Goal: Task Accomplishment & Management: Manage account settings

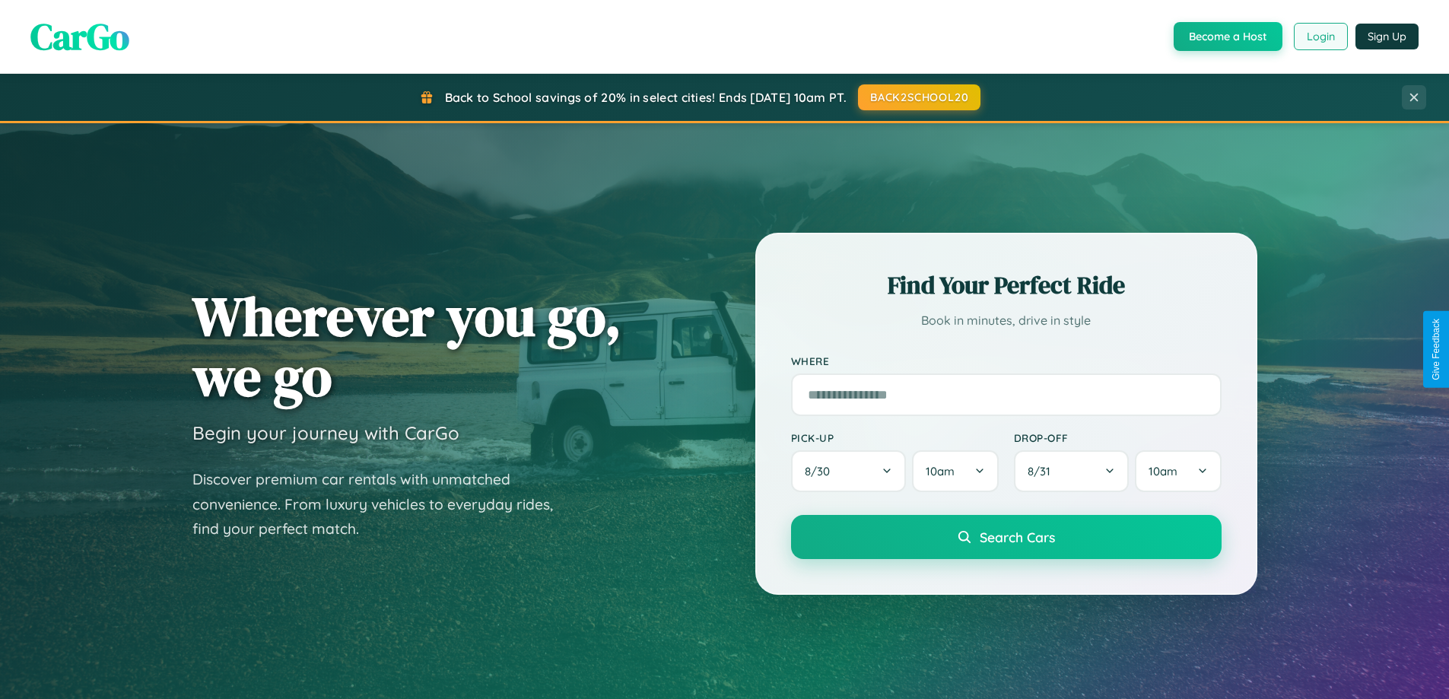
click at [1320, 37] on button "Login" at bounding box center [1321, 36] width 54 height 27
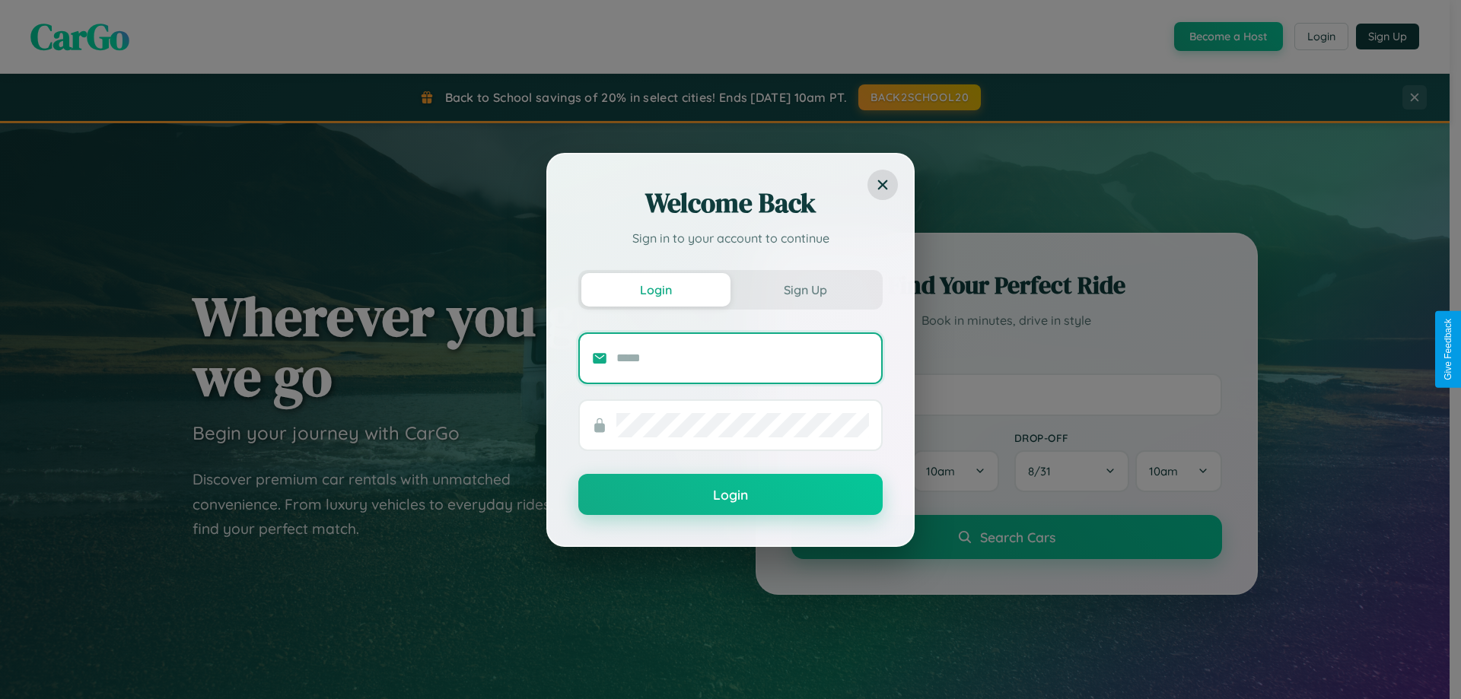
click at [742, 358] on input "text" at bounding box center [742, 358] width 253 height 24
type input "**********"
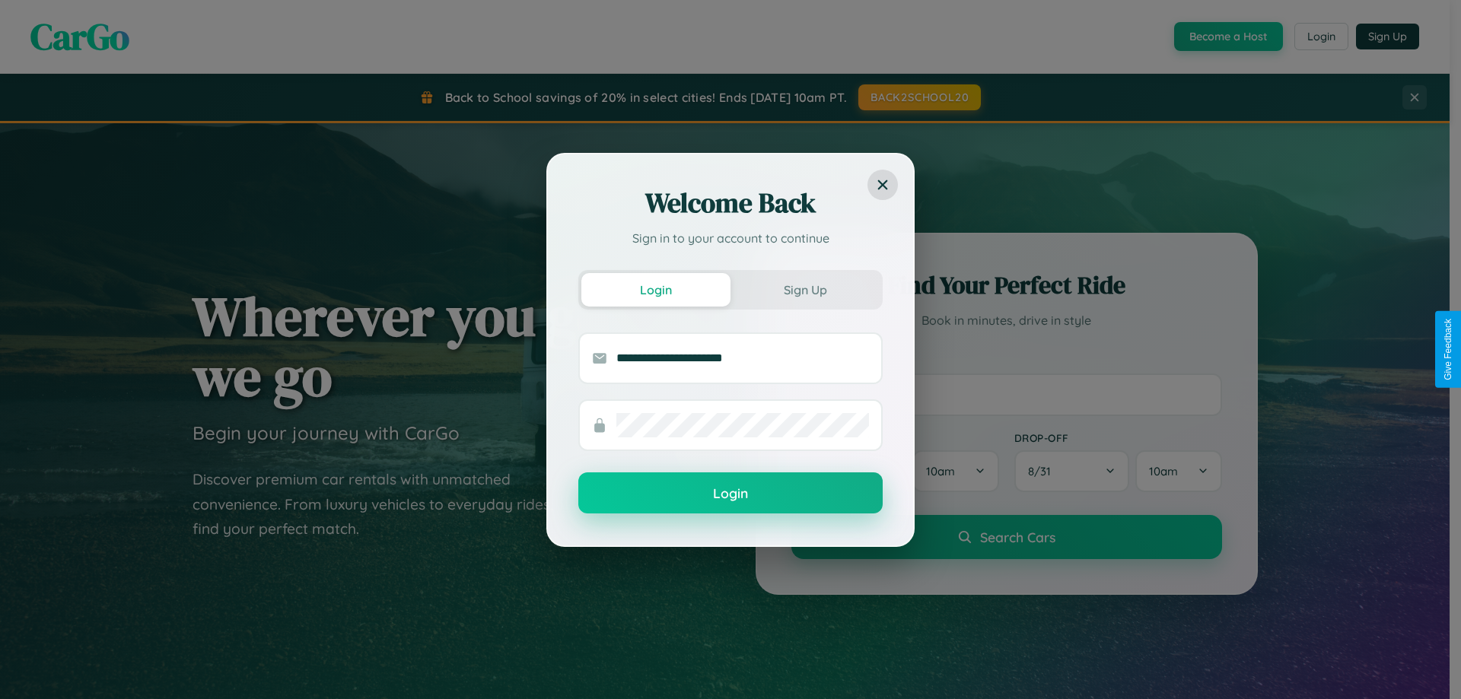
click at [730, 494] on button "Login" at bounding box center [730, 492] width 304 height 41
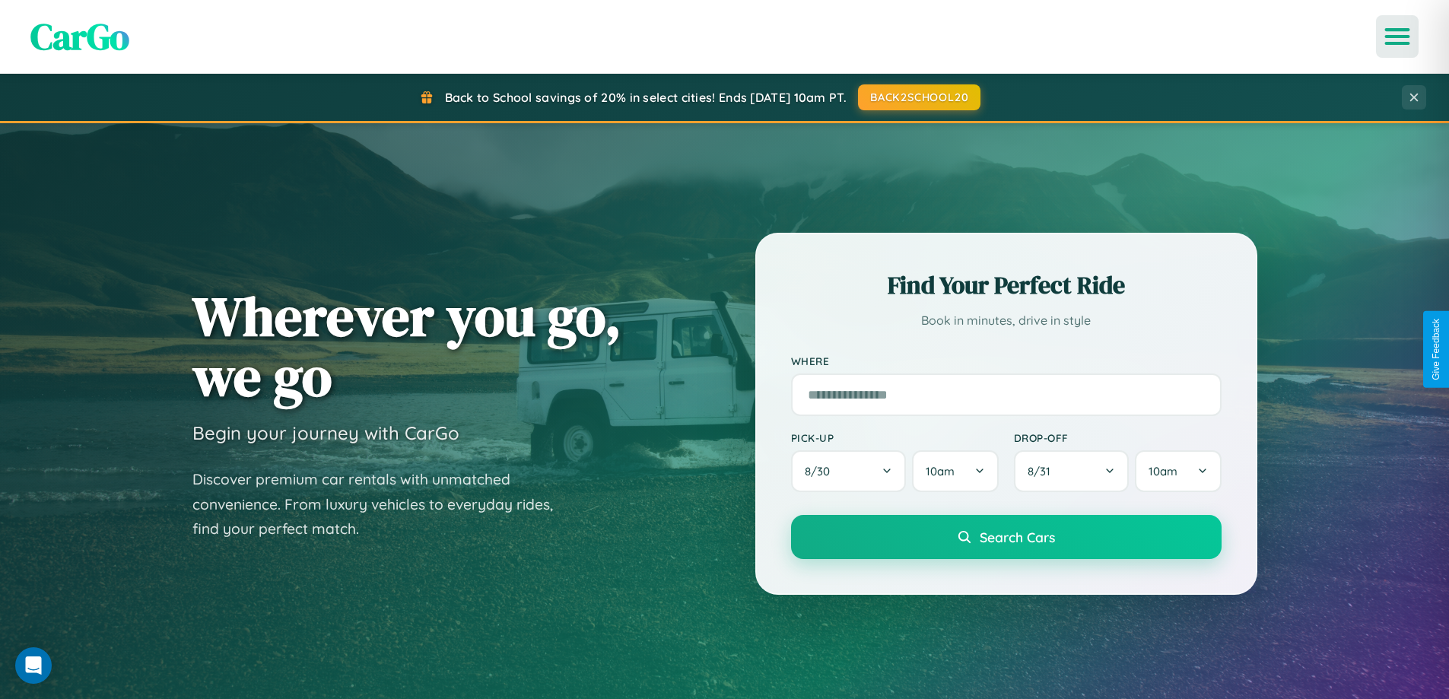
click at [1397, 37] on icon "Open menu" at bounding box center [1398, 37] width 22 height 14
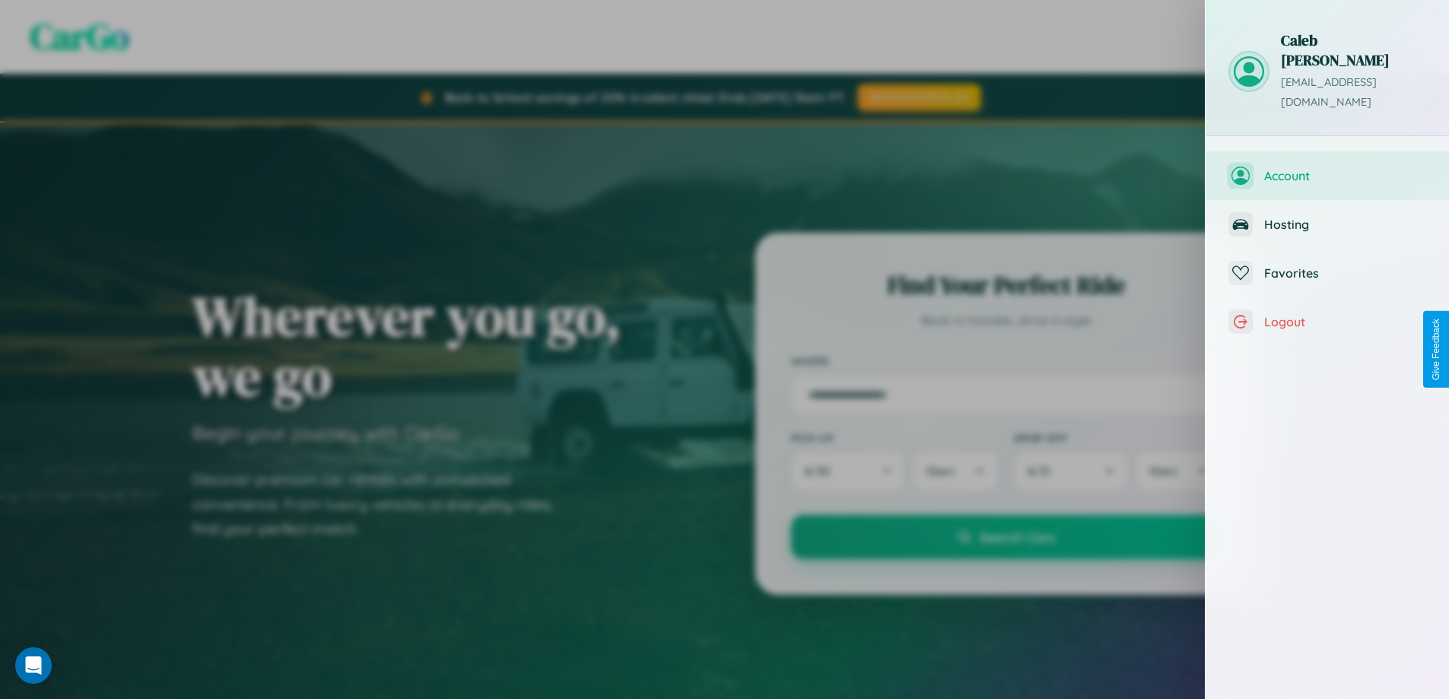
click at [1327, 168] on span "Account" at bounding box center [1345, 175] width 162 height 15
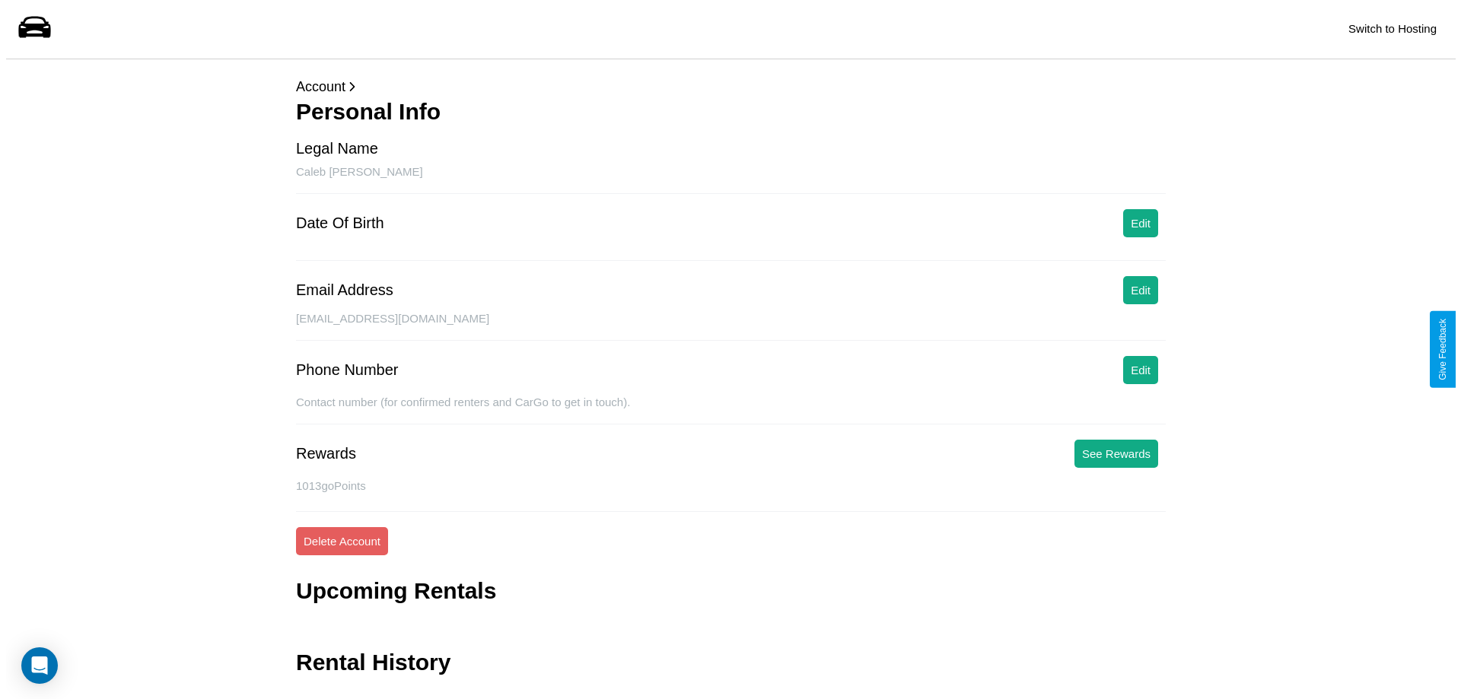
scroll to position [37, 0]
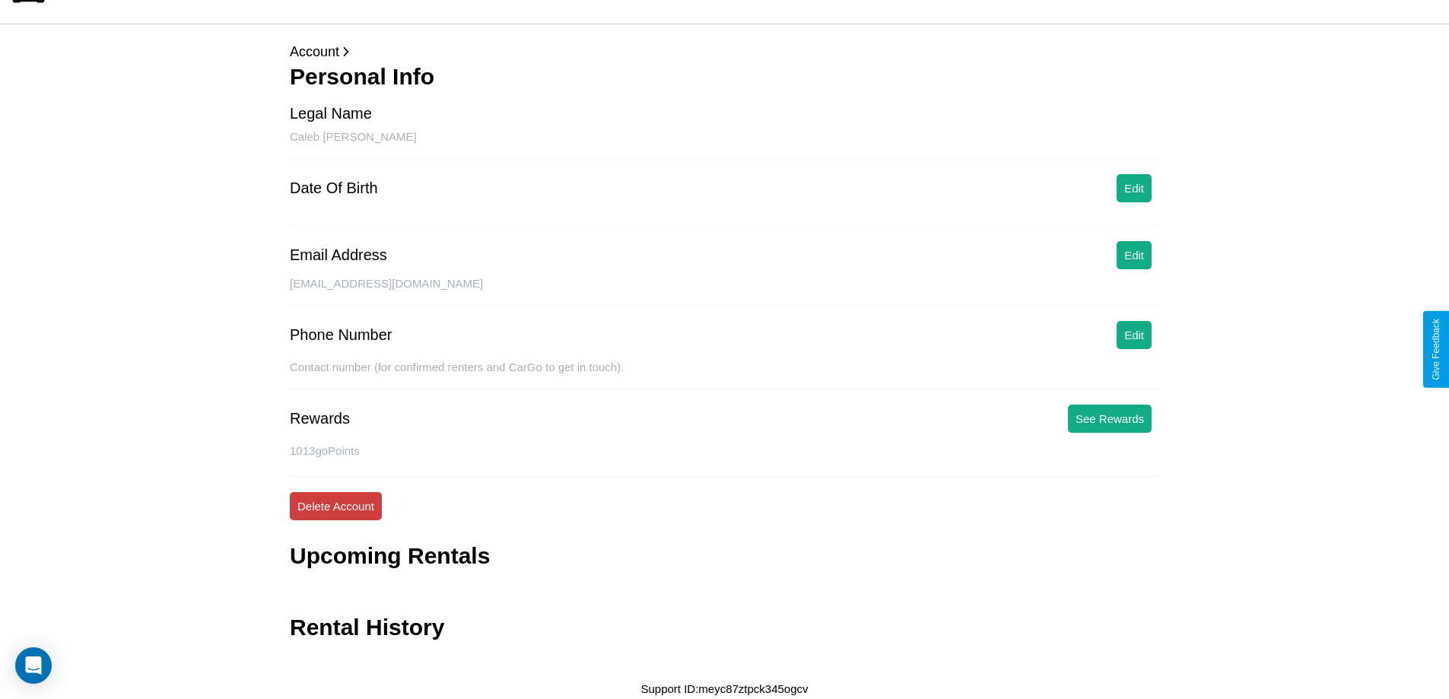
click at [335, 506] on button "Delete Account" at bounding box center [336, 506] width 92 height 28
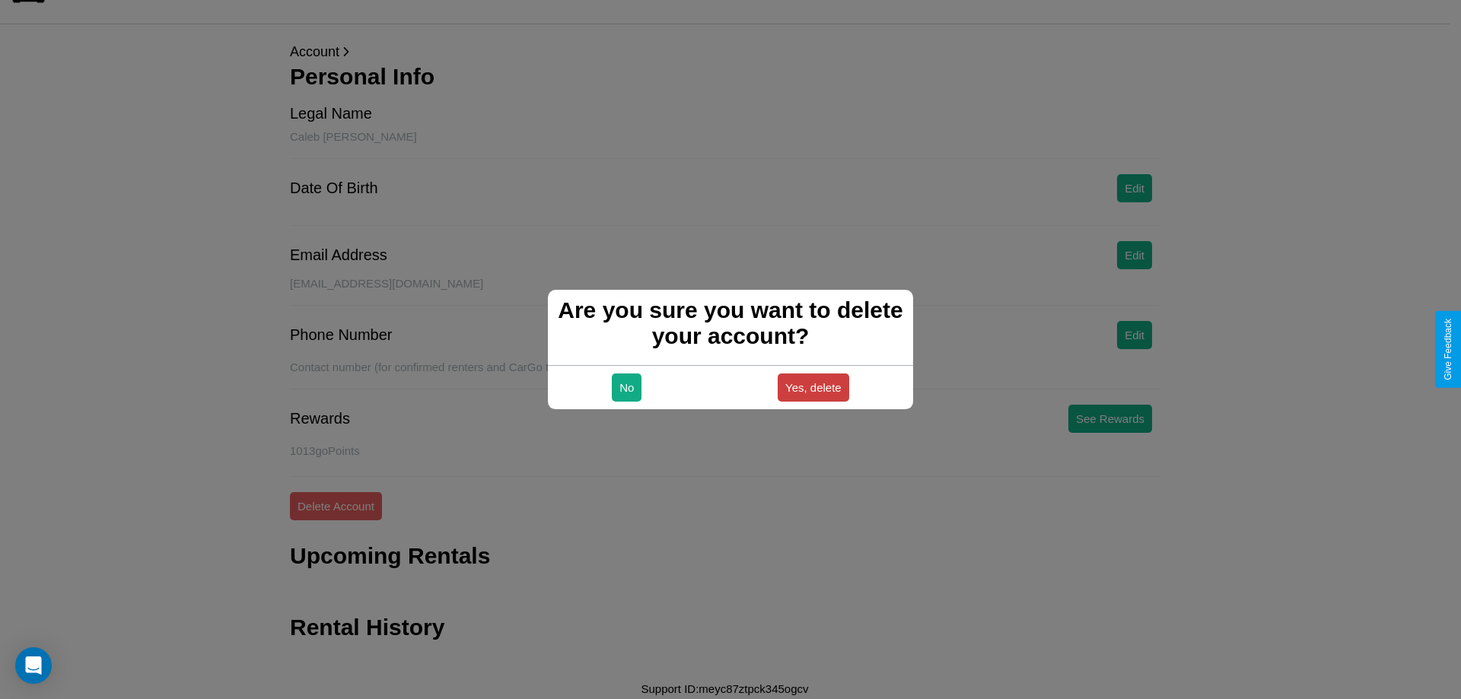
click at [812, 387] on button "Yes, delete" at bounding box center [813, 387] width 72 height 28
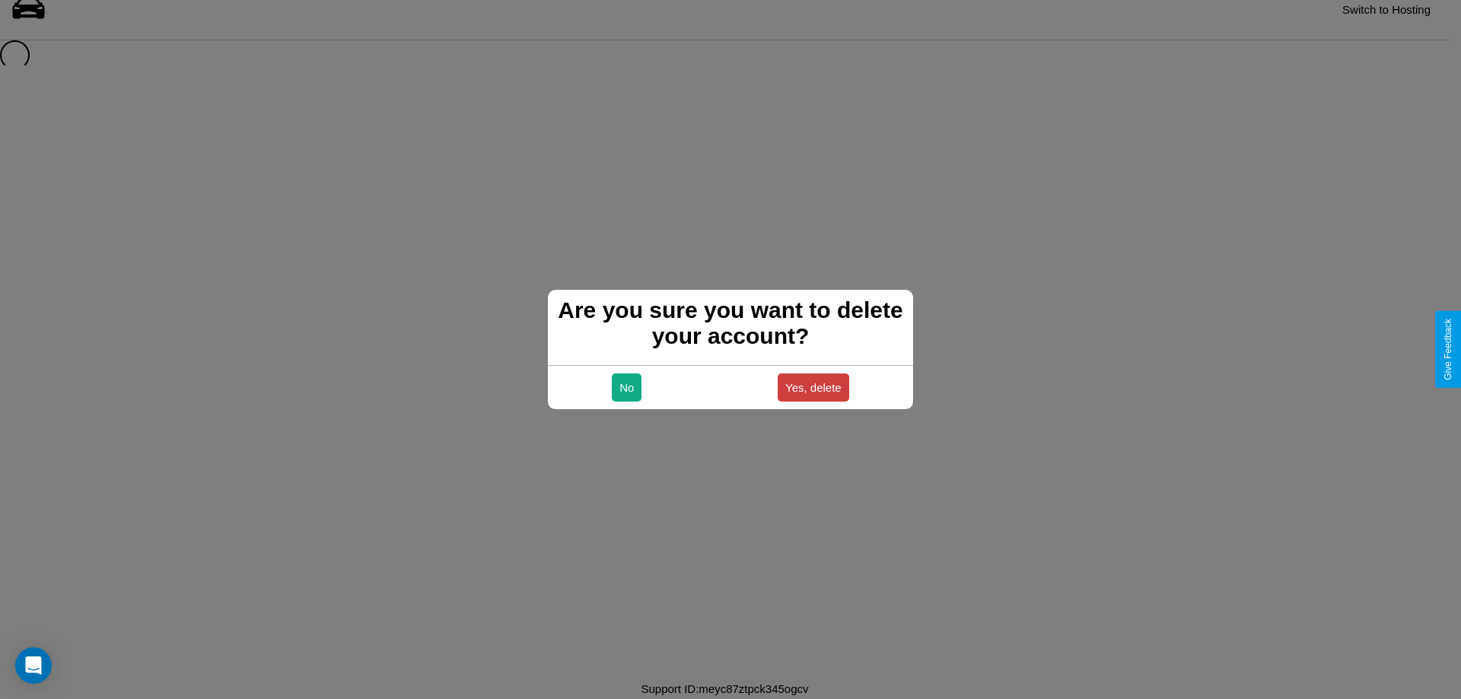
scroll to position [21, 0]
